Goal: Download file/media

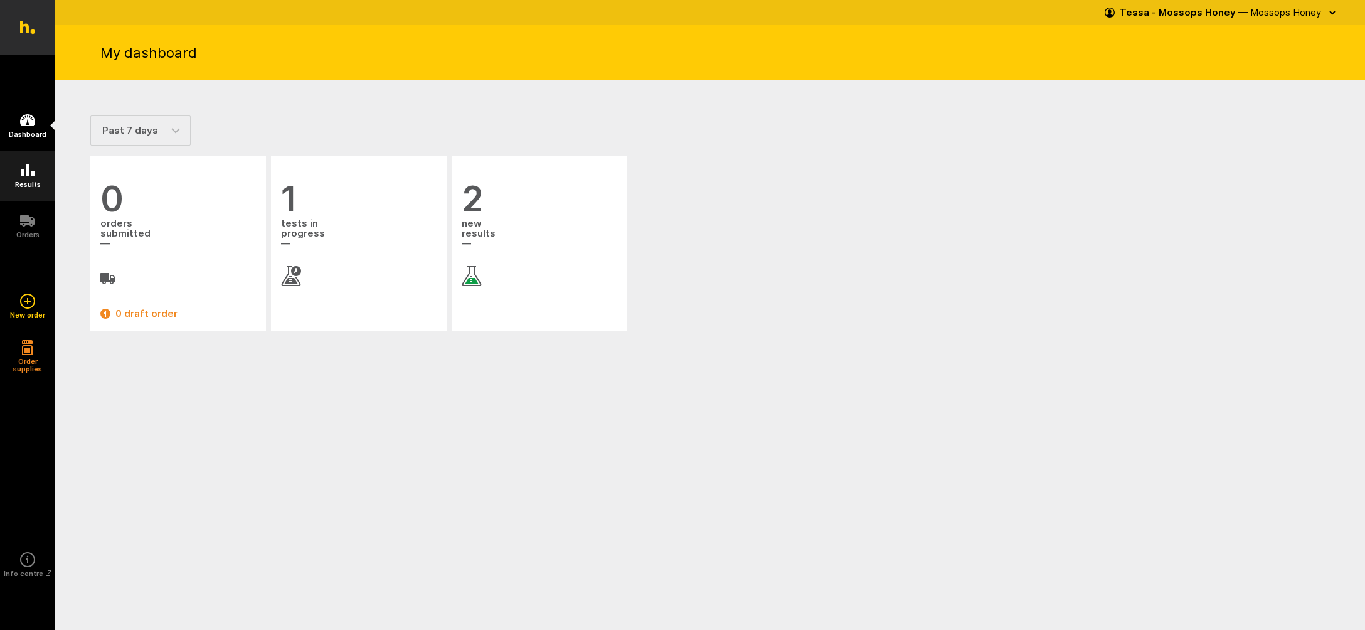
click at [29, 172] on icon at bounding box center [27, 170] width 15 height 15
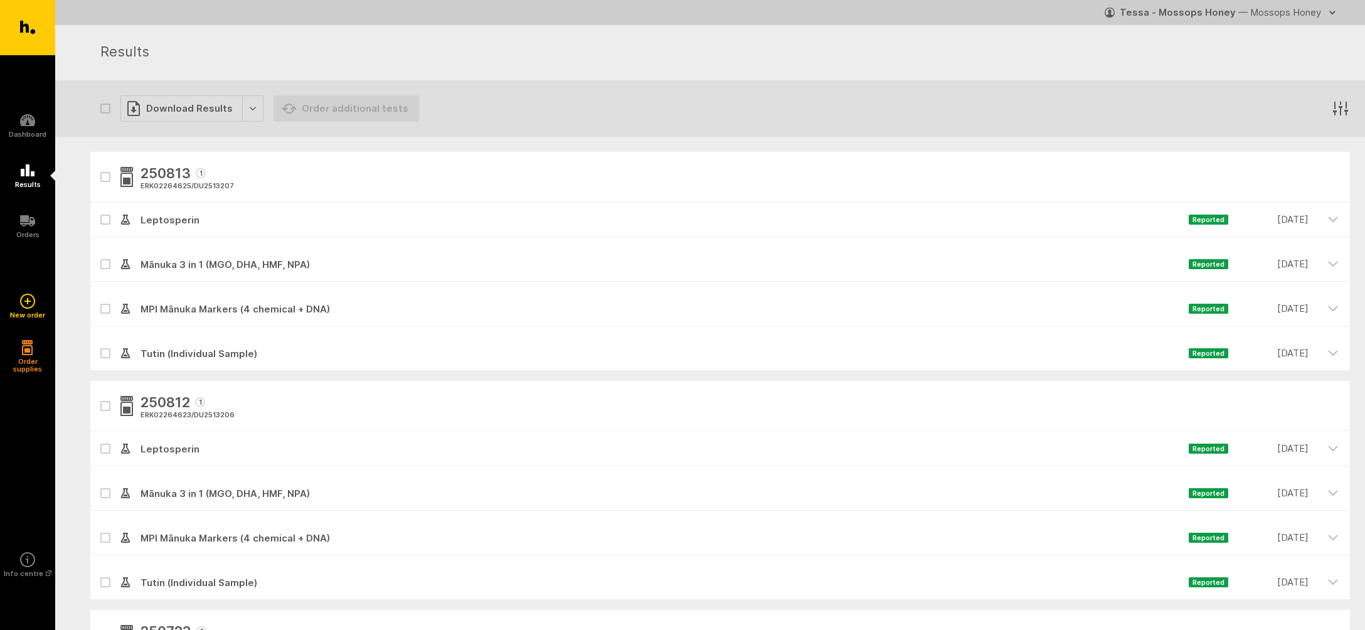
click at [105, 405] on icon "button" at bounding box center [106, 406] width 8 height 6
checkbox input "true"
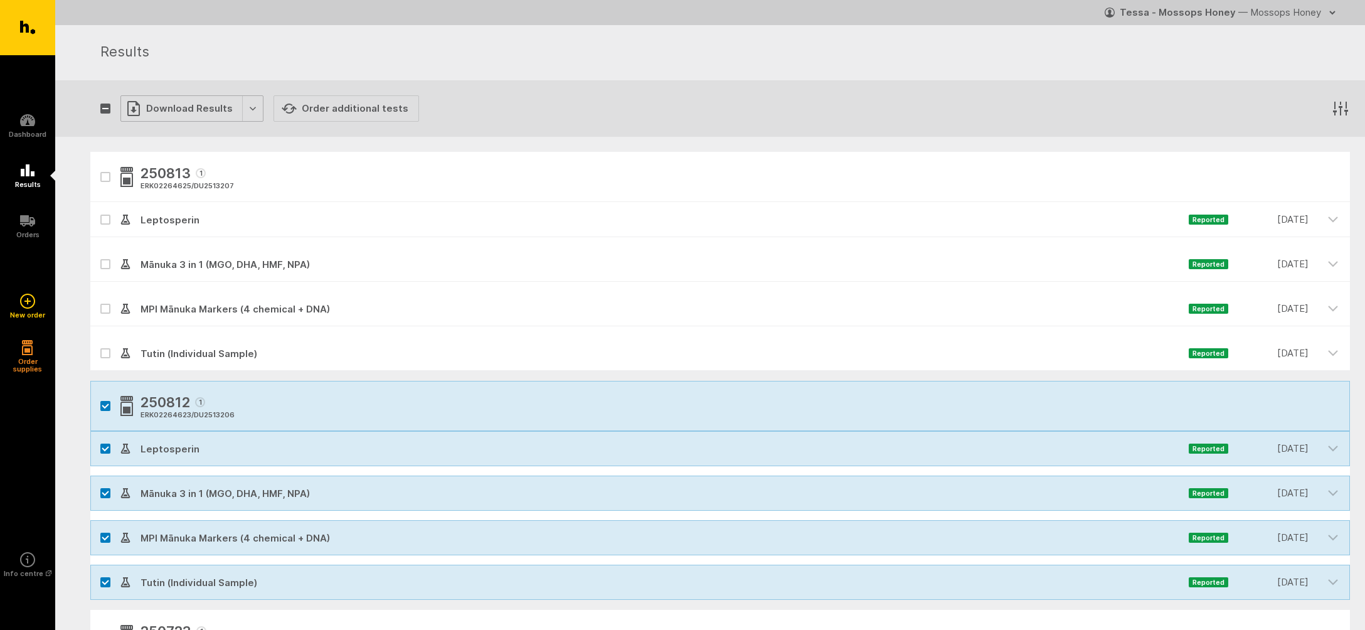
click at [169, 111] on div "Download Results" at bounding box center [191, 108] width 143 height 26
click at [167, 132] on button "Generate Custom Report" at bounding box center [200, 135] width 161 height 26
click at [107, 403] on icon "button" at bounding box center [106, 406] width 8 height 6
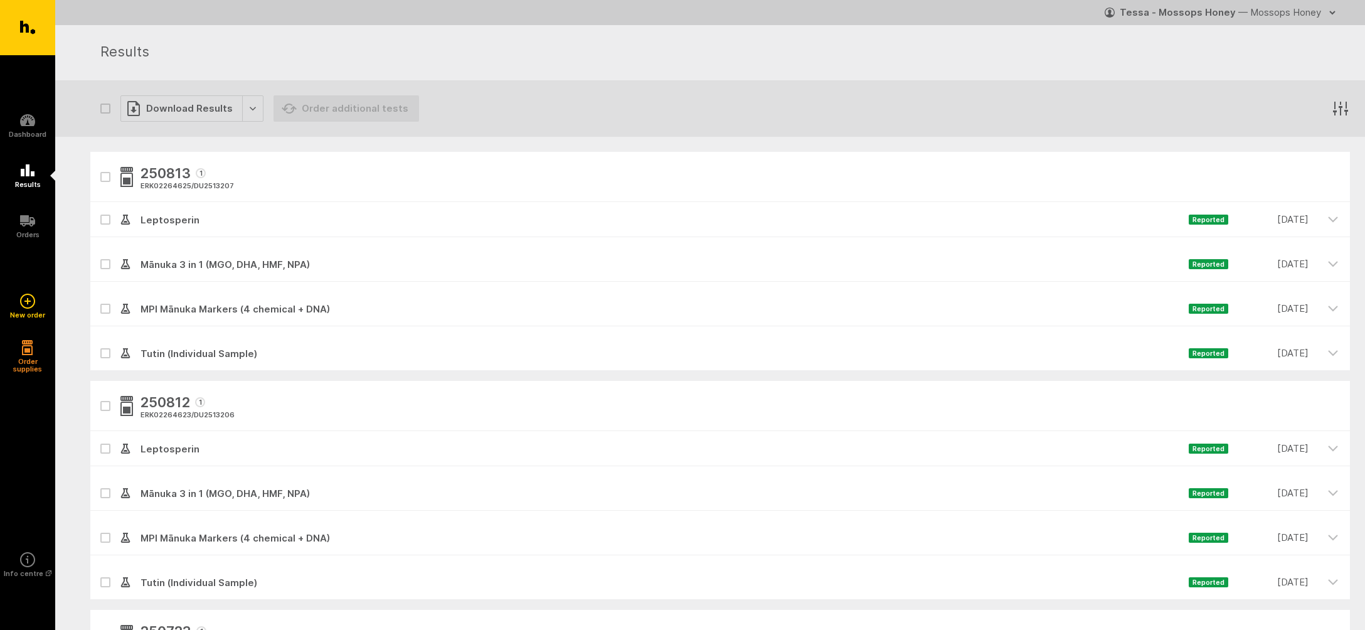
checkbox input "false"
click at [106, 176] on icon "button" at bounding box center [106, 177] width 8 height 6
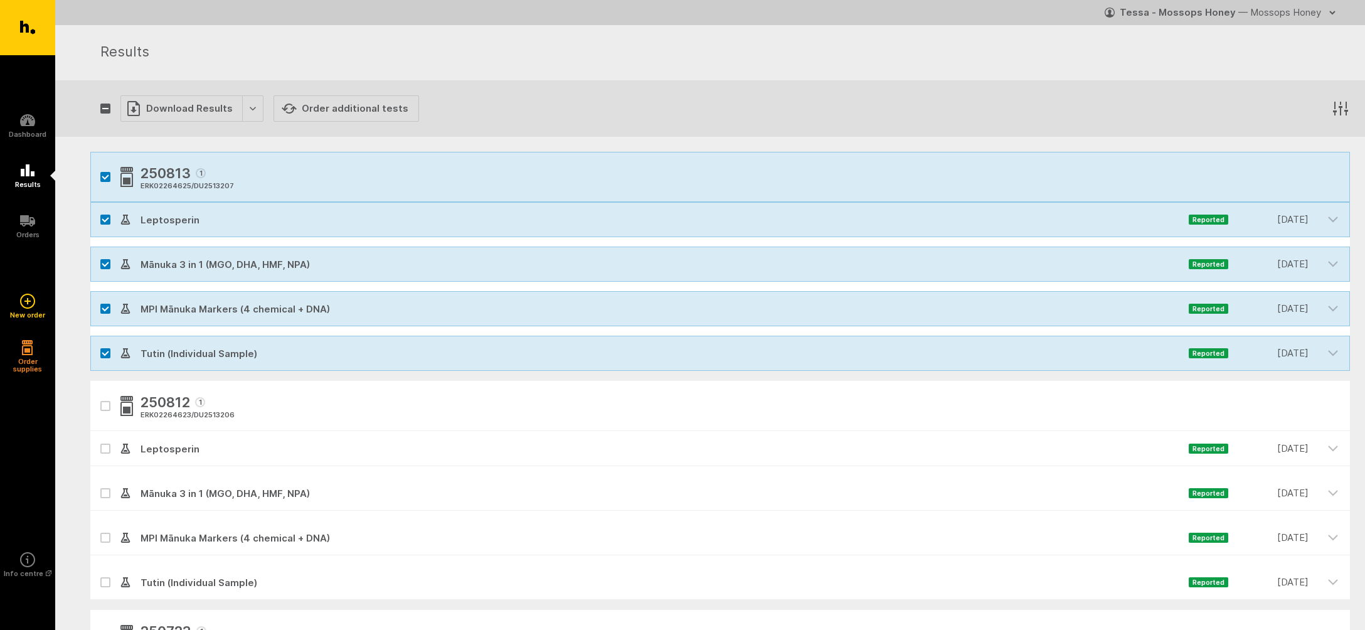
checkbox input "true"
click at [169, 104] on div "Download Results" at bounding box center [191, 108] width 143 height 26
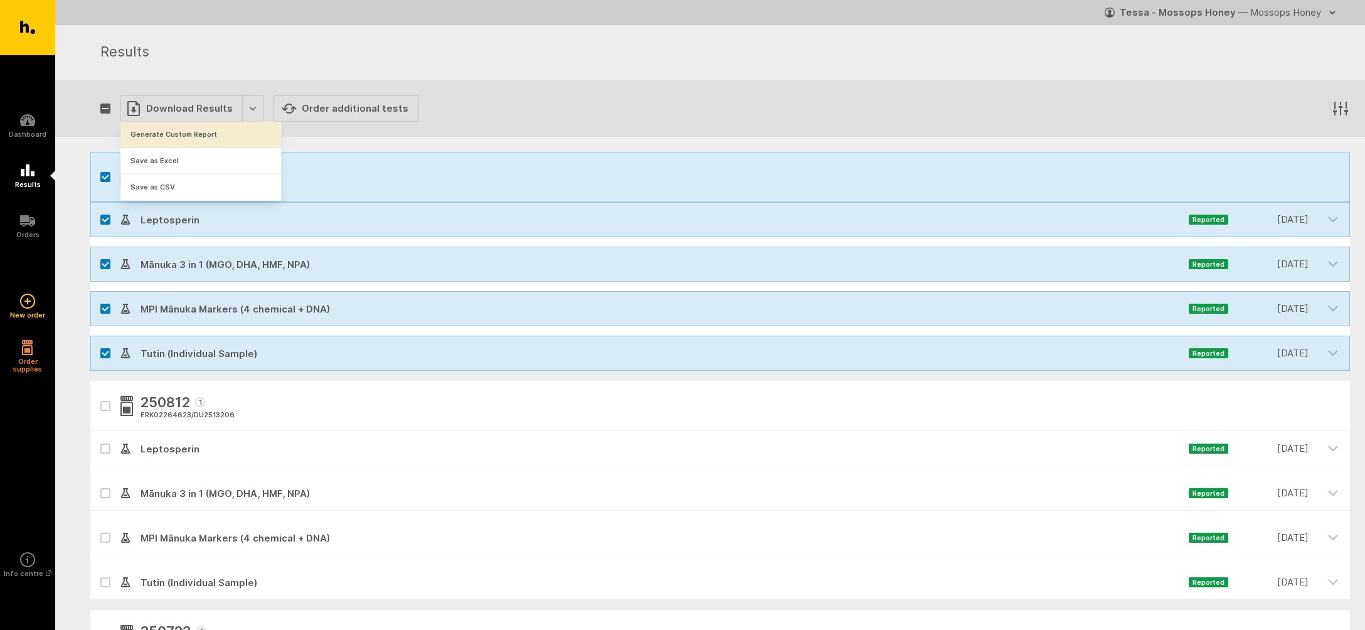
click at [171, 134] on button "Generate Custom Report" at bounding box center [200, 135] width 161 height 26
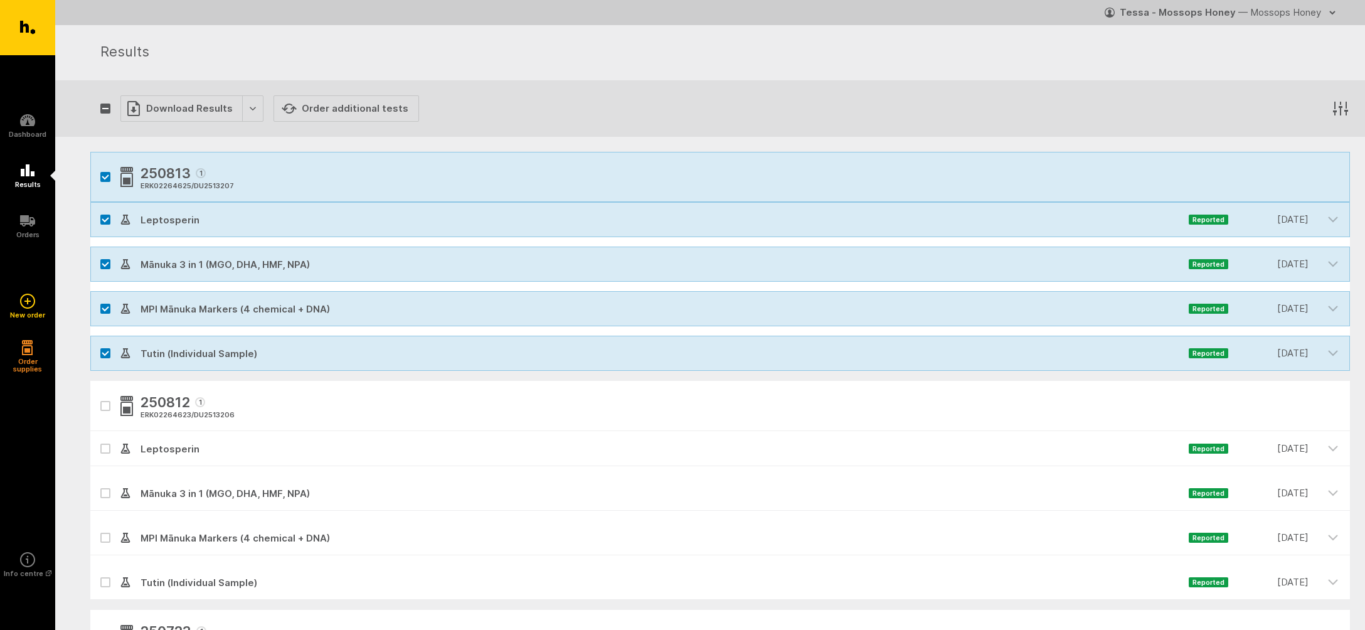
click at [105, 173] on button "button" at bounding box center [105, 177] width 10 height 10
checkbox input "false"
